Goal: Task Accomplishment & Management: Use online tool/utility

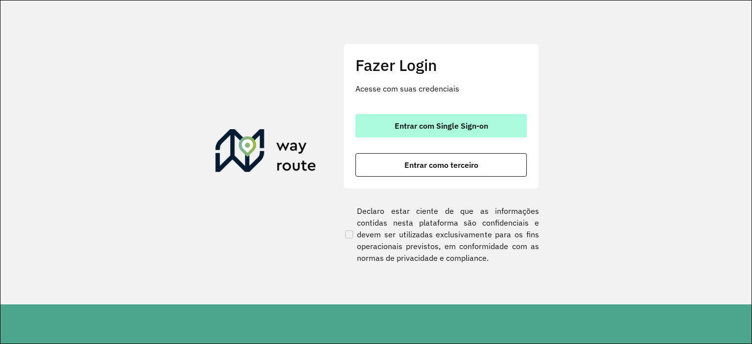
click at [481, 119] on button "Entrar com Single Sign-on" at bounding box center [440, 125] width 171 height 23
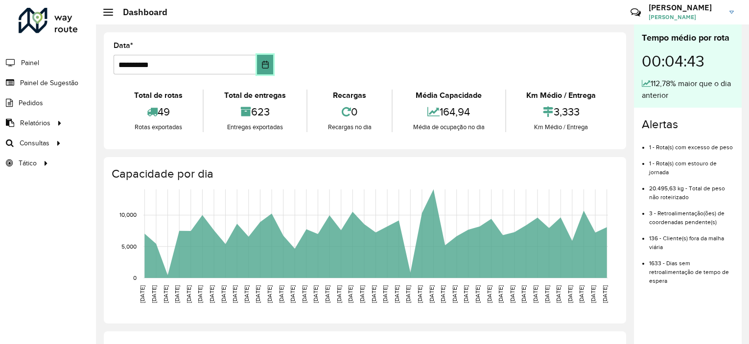
click at [262, 69] on button "Choose Date" at bounding box center [265, 65] width 17 height 20
click at [371, 66] on formly-group "**********" at bounding box center [365, 62] width 514 height 40
click at [155, 148] on link "Roteirização" at bounding box center [163, 143] width 120 height 20
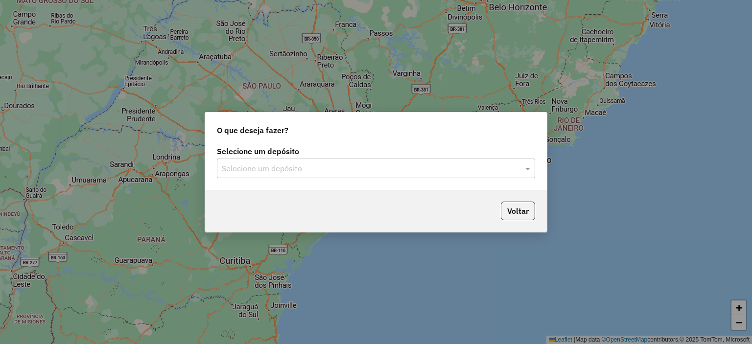
click at [411, 170] on input "text" at bounding box center [366, 169] width 289 height 12
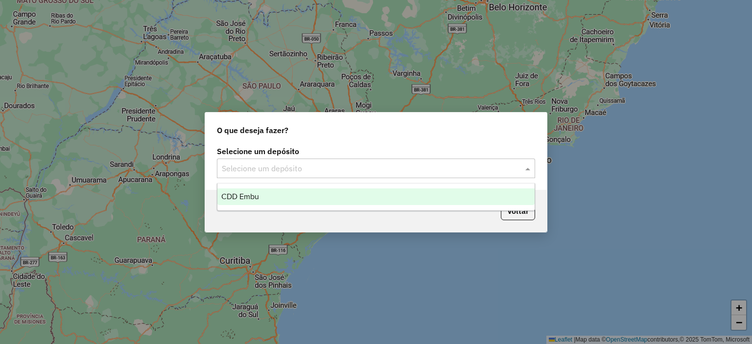
click at [401, 195] on div "CDD Embu" at bounding box center [375, 196] width 317 height 17
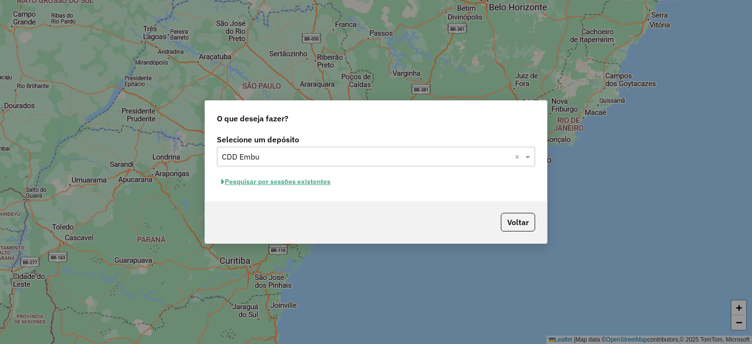
click at [311, 180] on button "Pesquisar por sessões existentes" at bounding box center [276, 181] width 118 height 15
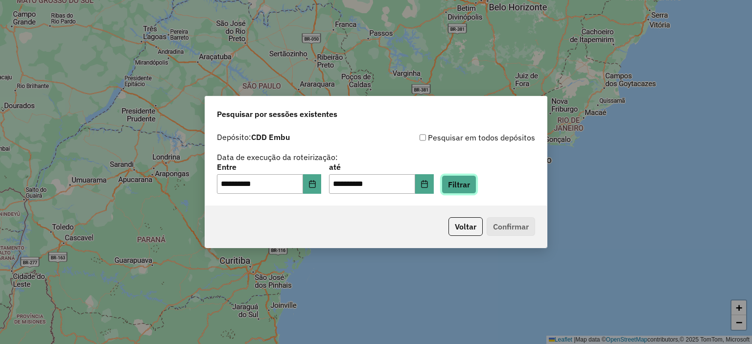
click at [466, 179] on button "Filtrar" at bounding box center [458, 184] width 35 height 19
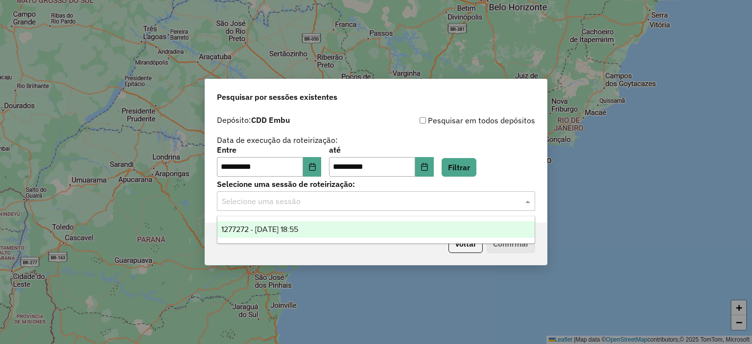
click at [311, 193] on div "Selecione uma sessão" at bounding box center [376, 201] width 318 height 20
click at [320, 231] on div "1277272 - 17/09/2025 18:55" at bounding box center [375, 229] width 317 height 17
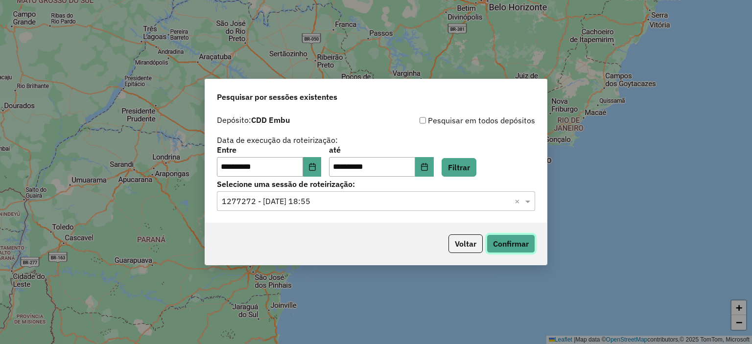
click at [506, 241] on button "Confirmar" at bounding box center [510, 243] width 48 height 19
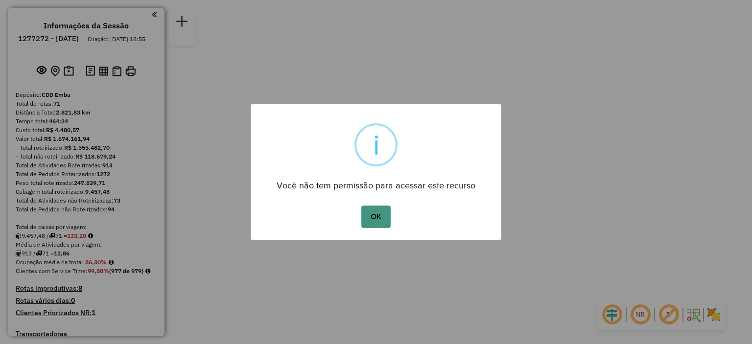
click at [374, 210] on button "OK" at bounding box center [375, 217] width 29 height 23
click at [469, 0] on div "Janela de atendimento Grade de atendimento Capacidade Transportadoras Veículos …" at bounding box center [376, 0] width 752 height 0
